Goal: Task Accomplishment & Management: Use online tool/utility

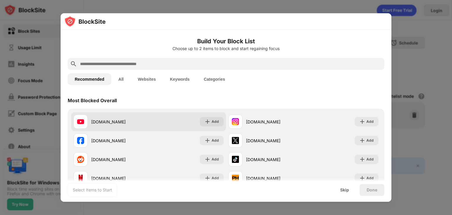
drag, startPoint x: 247, startPoint y: 17, endPoint x: 152, endPoint y: 118, distance: 137.9
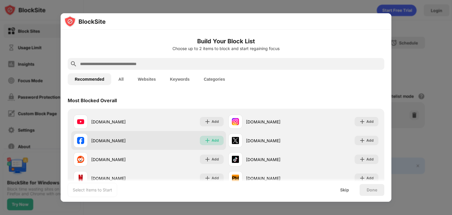
click at [205, 139] on img at bounding box center [207, 140] width 6 height 6
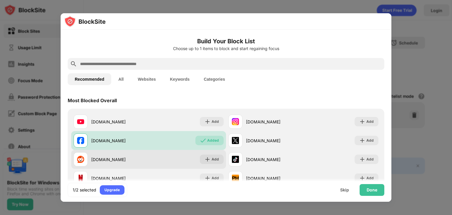
scroll to position [2, 0]
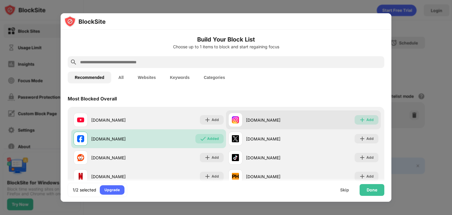
click at [354, 119] on div "Add" at bounding box center [366, 119] width 24 height 9
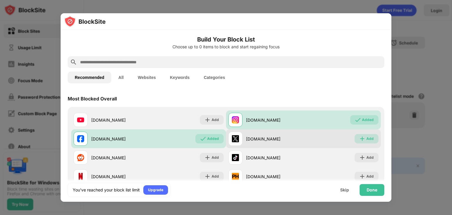
click at [366, 136] on div "Add" at bounding box center [369, 139] width 7 height 6
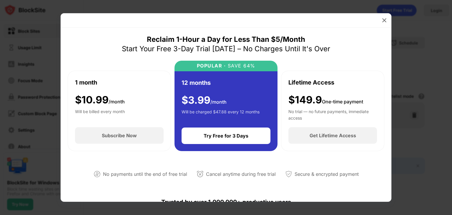
drag, startPoint x: 362, startPoint y: 136, endPoint x: 218, endPoint y: 113, distance: 146.8
click at [218, 113] on div "1 month $ 10.99 /month Will be billed every month Subscribe Now POPULAR · SAVE …" at bounding box center [226, 106] width 316 height 90
click at [382, 20] on img at bounding box center [384, 20] width 6 height 6
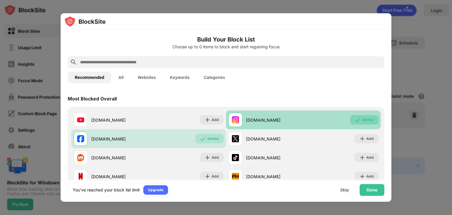
click at [362, 118] on div "Added" at bounding box center [368, 120] width 12 height 6
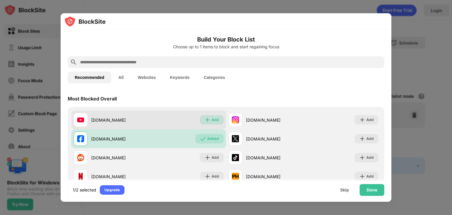
click at [218, 122] on div "Add" at bounding box center [212, 119] width 24 height 9
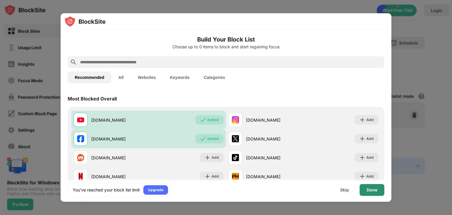
click at [369, 191] on div "Done" at bounding box center [371, 189] width 11 height 5
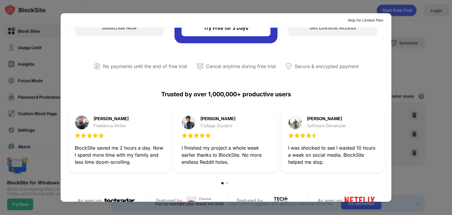
scroll to position [110, 0]
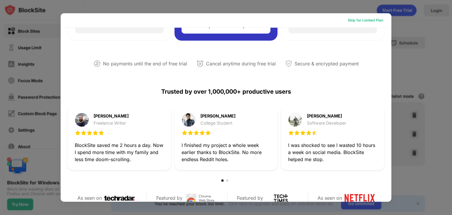
click at [369, 20] on div "Skip for Limited Plan" at bounding box center [364, 20] width 35 height 6
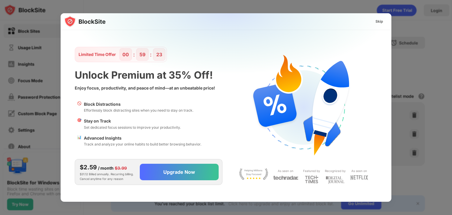
scroll to position [0, 0]
click at [45, 12] on div at bounding box center [226, 107] width 452 height 215
click at [381, 20] on div "Skip" at bounding box center [379, 22] width 8 height 6
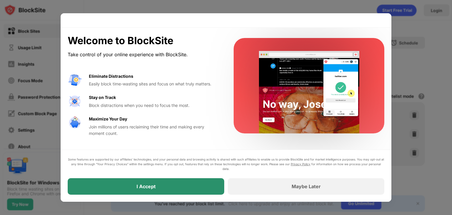
click at [154, 183] on div "I Accept" at bounding box center [145, 186] width 19 height 6
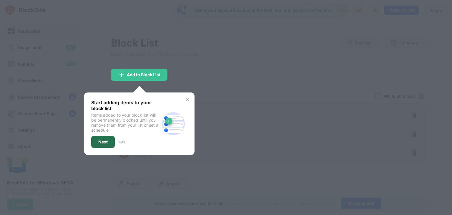
click at [107, 141] on div "Next" at bounding box center [102, 141] width 9 height 5
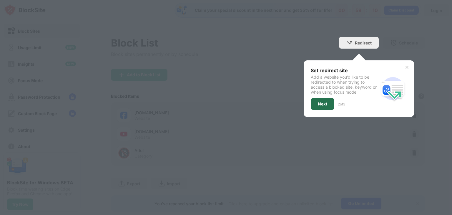
click at [317, 107] on div "Next" at bounding box center [322, 104] width 24 height 12
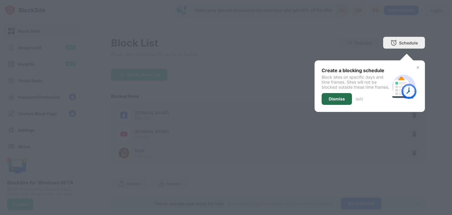
click at [321, 105] on div "Dismiss" at bounding box center [336, 99] width 30 height 12
